Goal: Consume media (video, audio)

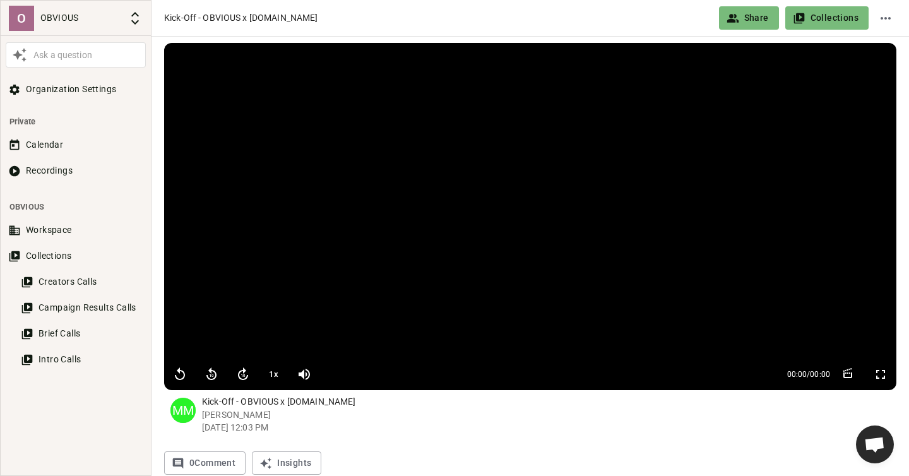
scroll to position [682, 0]
click at [62, 170] on button "Recordings" at bounding box center [76, 170] width 140 height 23
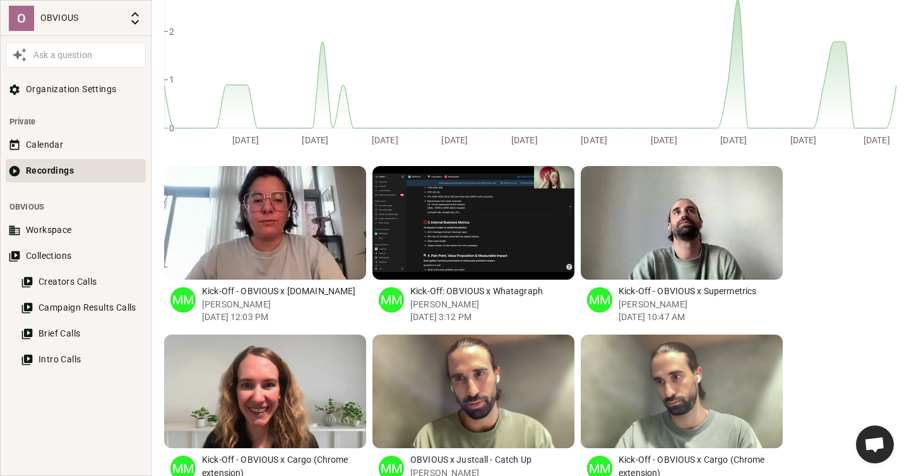
scroll to position [245, 0]
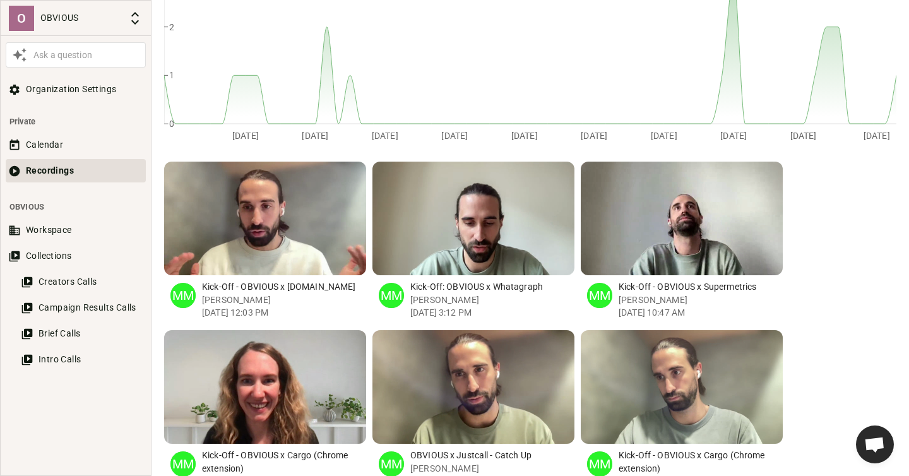
click at [287, 249] on div "button" at bounding box center [283, 219] width 12 height 114
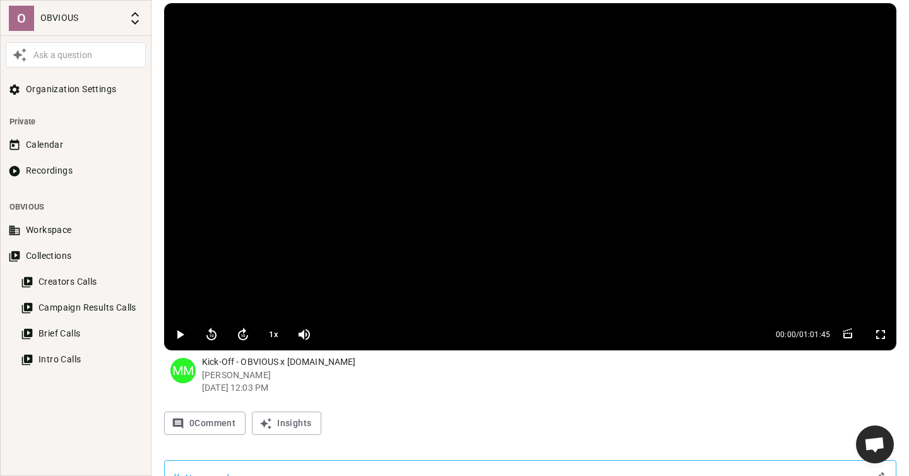
scroll to position [48, 0]
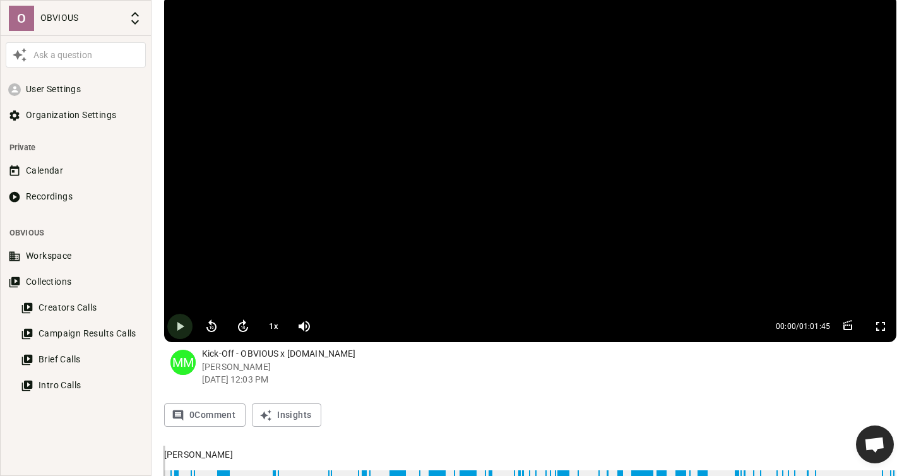
click at [180, 327] on icon "button" at bounding box center [180, 326] width 7 height 9
click at [181, 327] on icon "button" at bounding box center [180, 326] width 8 height 9
click at [178, 327] on icon "button" at bounding box center [180, 326] width 7 height 9
click at [178, 327] on icon "button" at bounding box center [180, 326] width 8 height 9
type input "548"
